Goal: Information Seeking & Learning: Learn about a topic

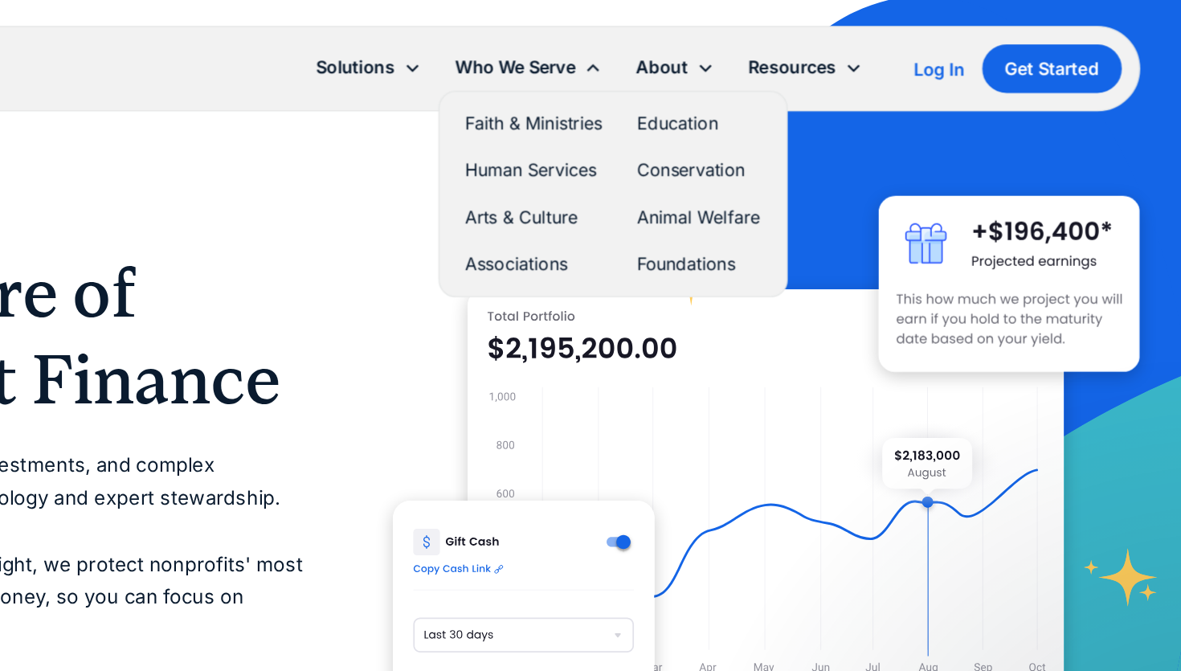
click at [666, 92] on link "Faith & Ministries" at bounding box center [672, 92] width 102 height 22
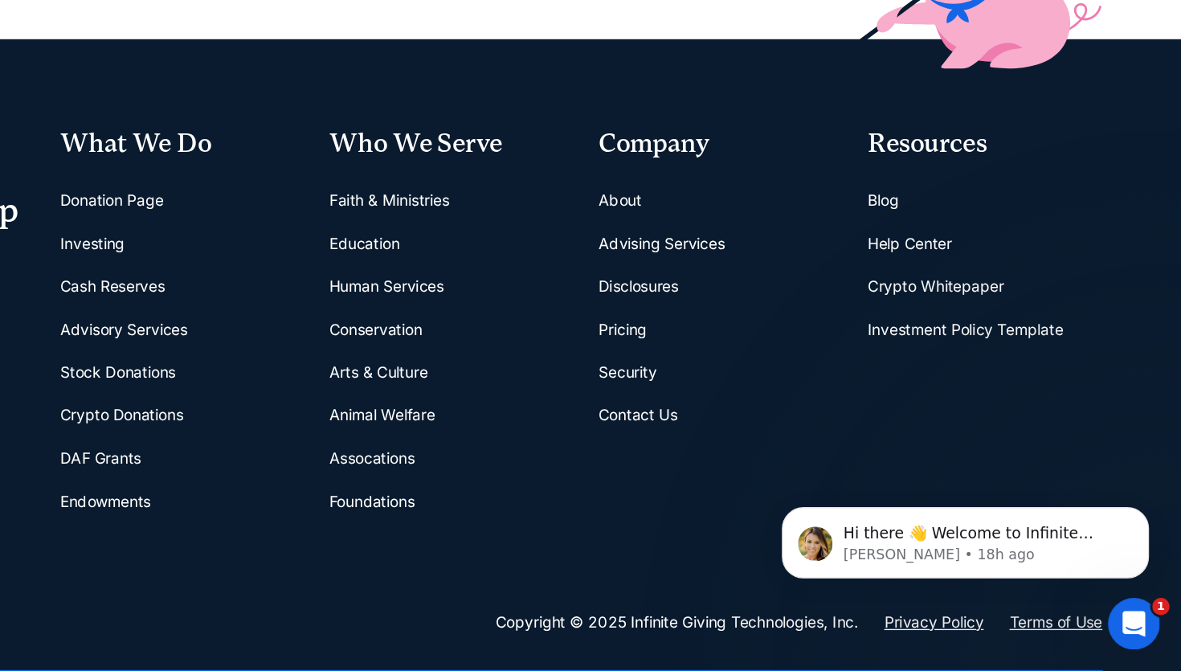
scroll to position [3801, 0]
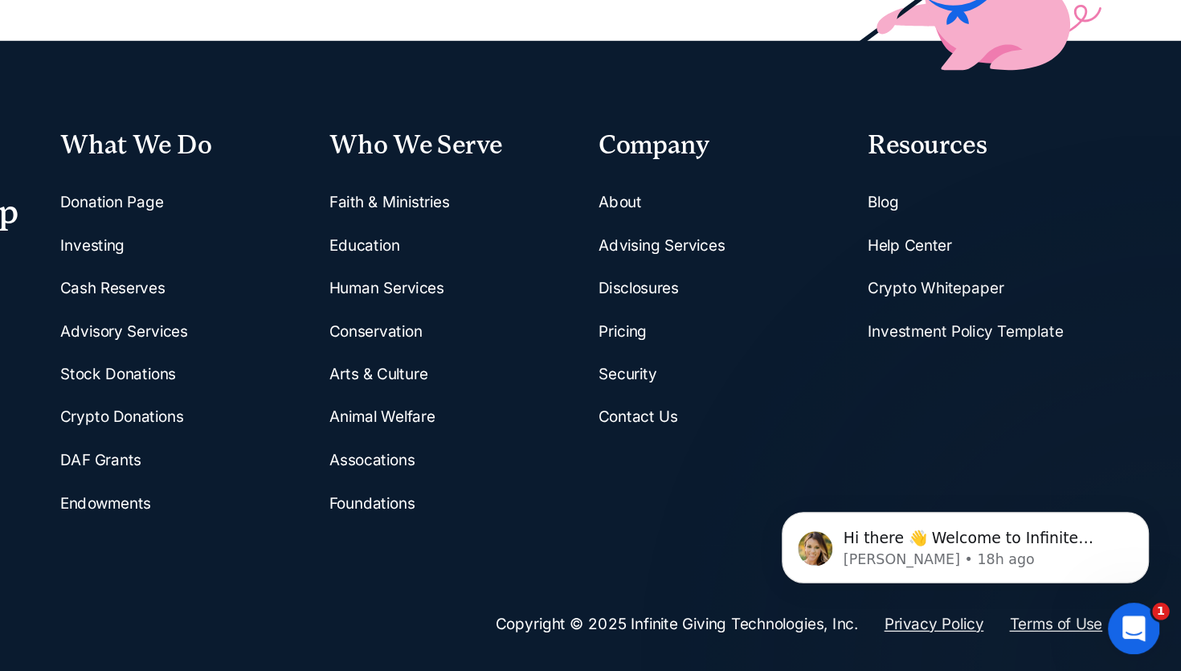
click at [760, 414] on link "Pricing" at bounding box center [765, 414] width 36 height 32
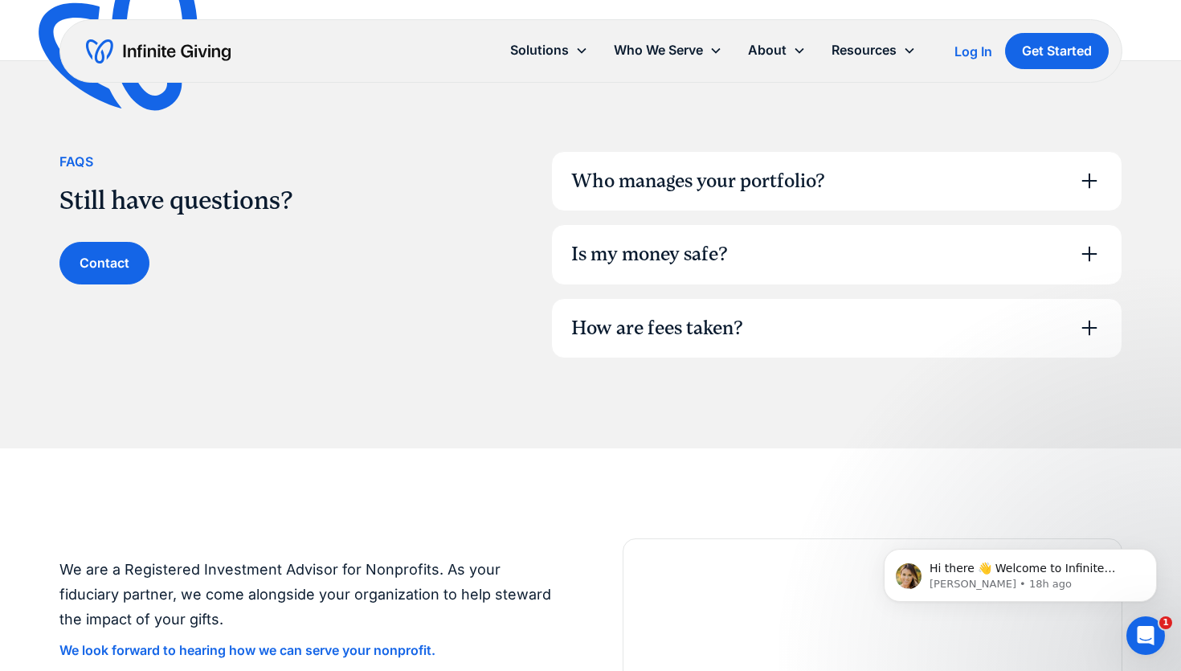
scroll to position [1072, 0]
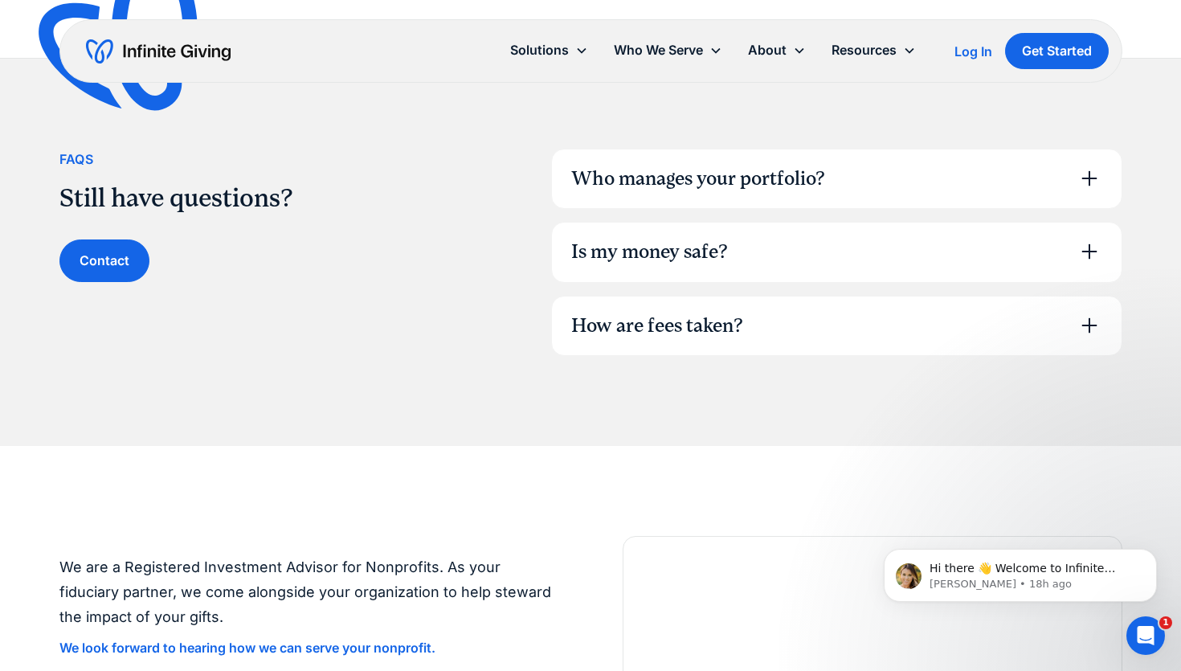
click at [679, 324] on div "How are fees taken?" at bounding box center [657, 325] width 172 height 27
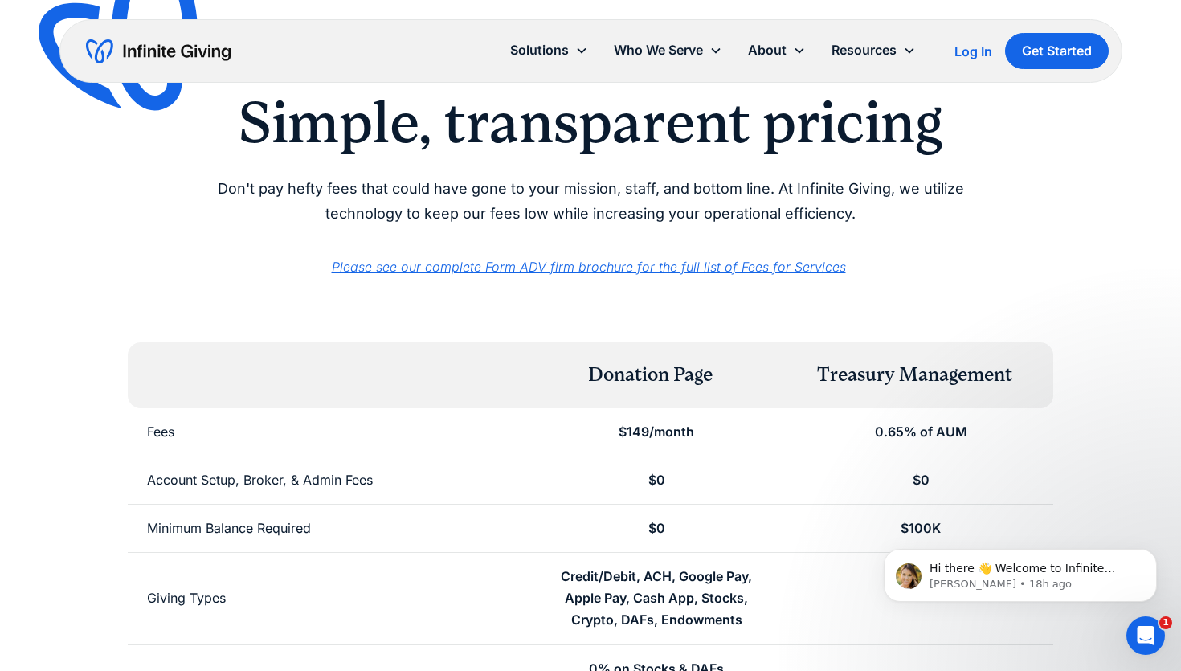
scroll to position [0, 0]
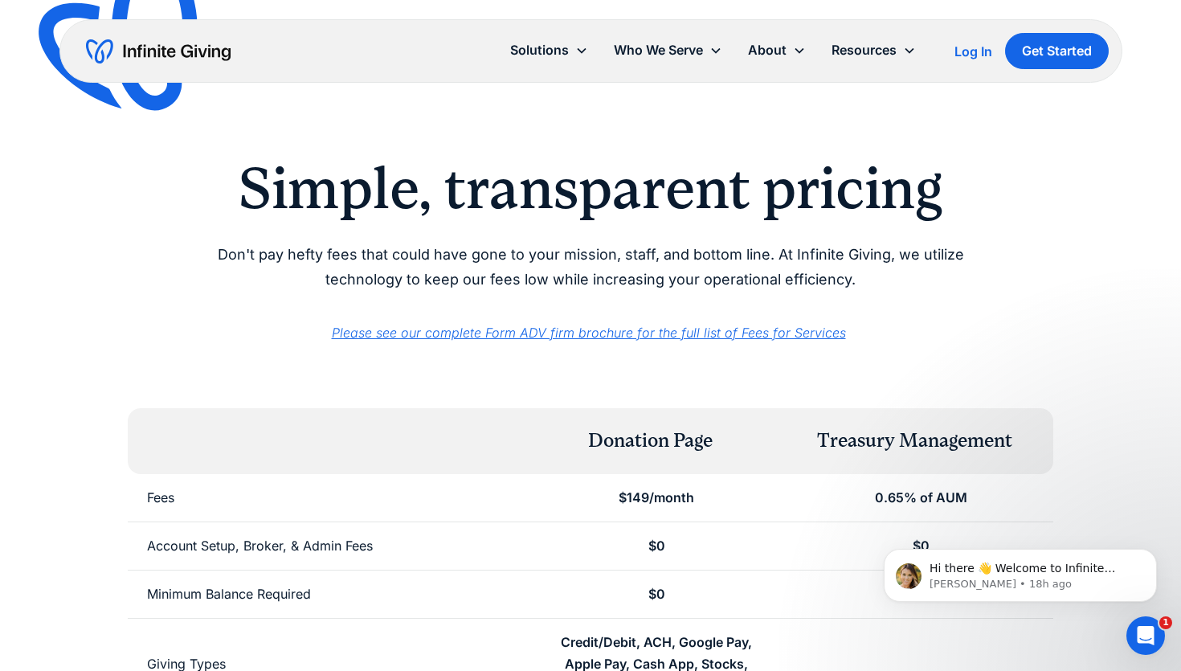
click at [626, 335] on em "Please see our complete Form ADV firm brochure for the full list of Fees for Se…" at bounding box center [589, 332] width 514 height 16
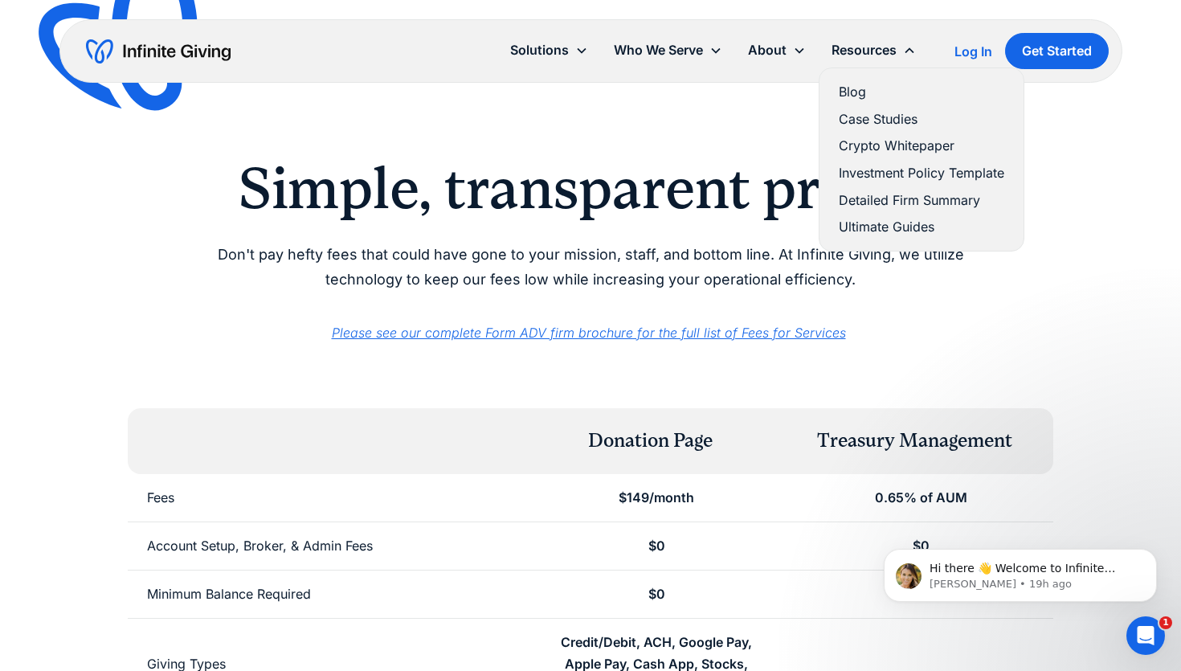
click at [855, 93] on link "Blog" at bounding box center [921, 92] width 165 height 22
